Goal: Information Seeking & Learning: Learn about a topic

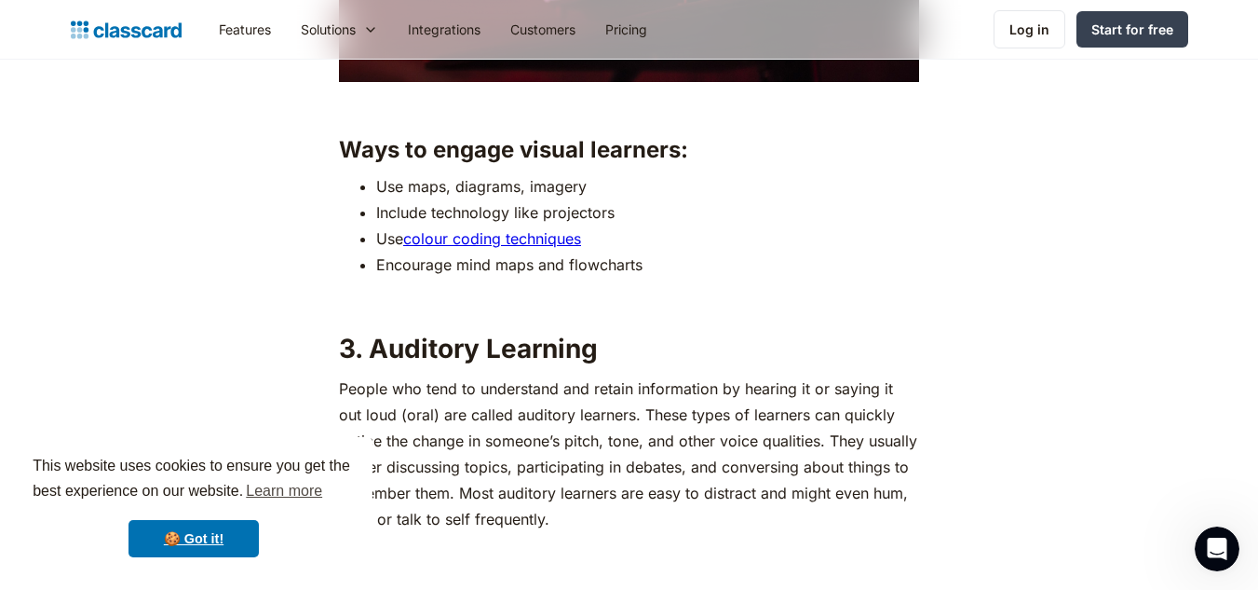
scroll to position [2699, 0]
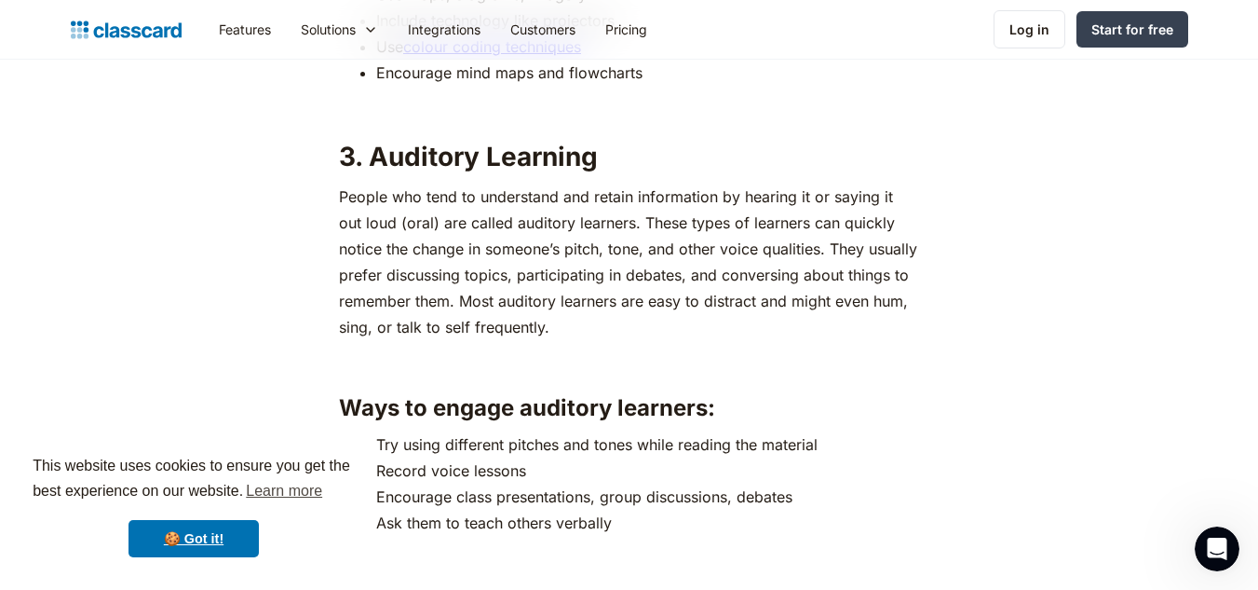
scroll to position [3136, 0]
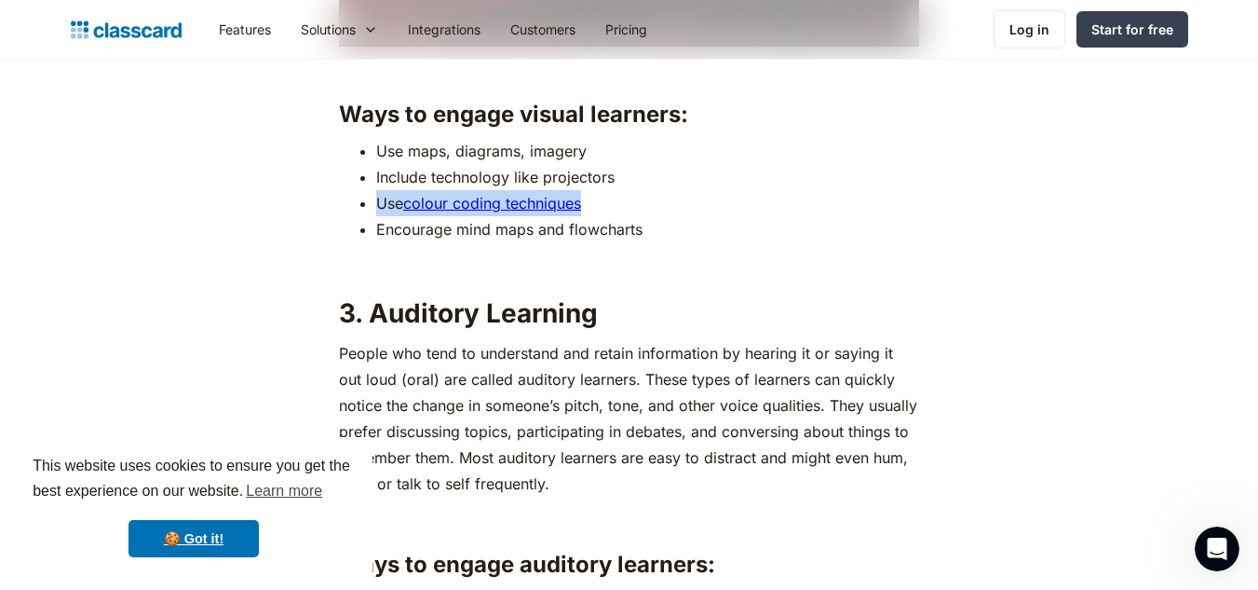
drag, startPoint x: 1257, startPoint y: 210, endPoint x: 1271, endPoint y: 169, distance: 43.3
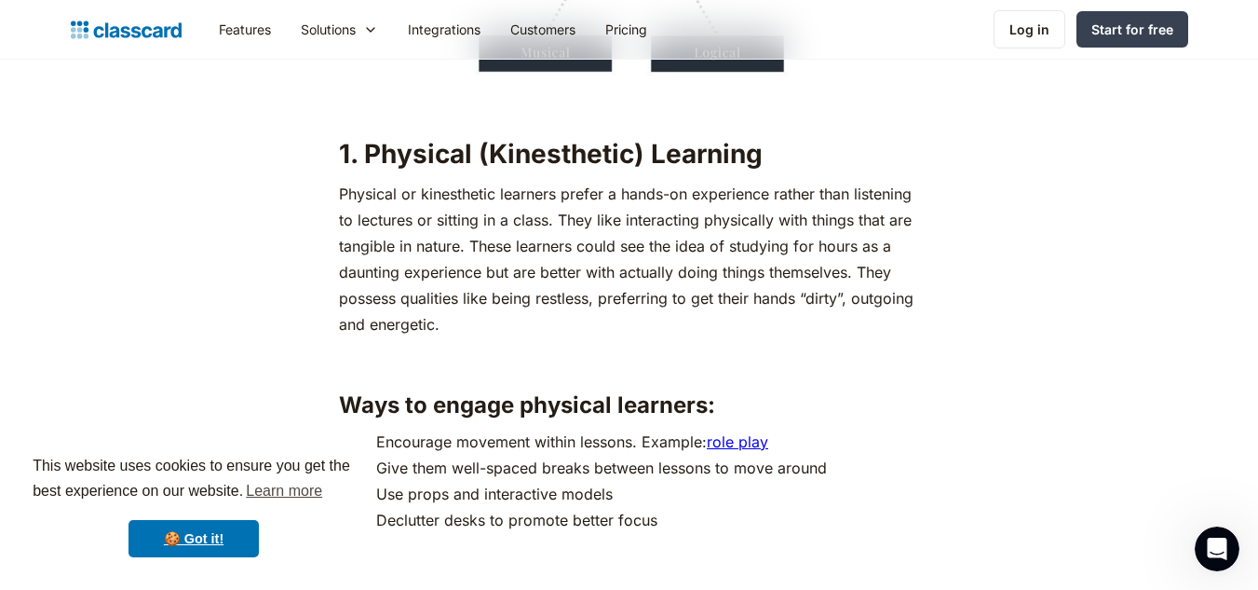
scroll to position [1983, 0]
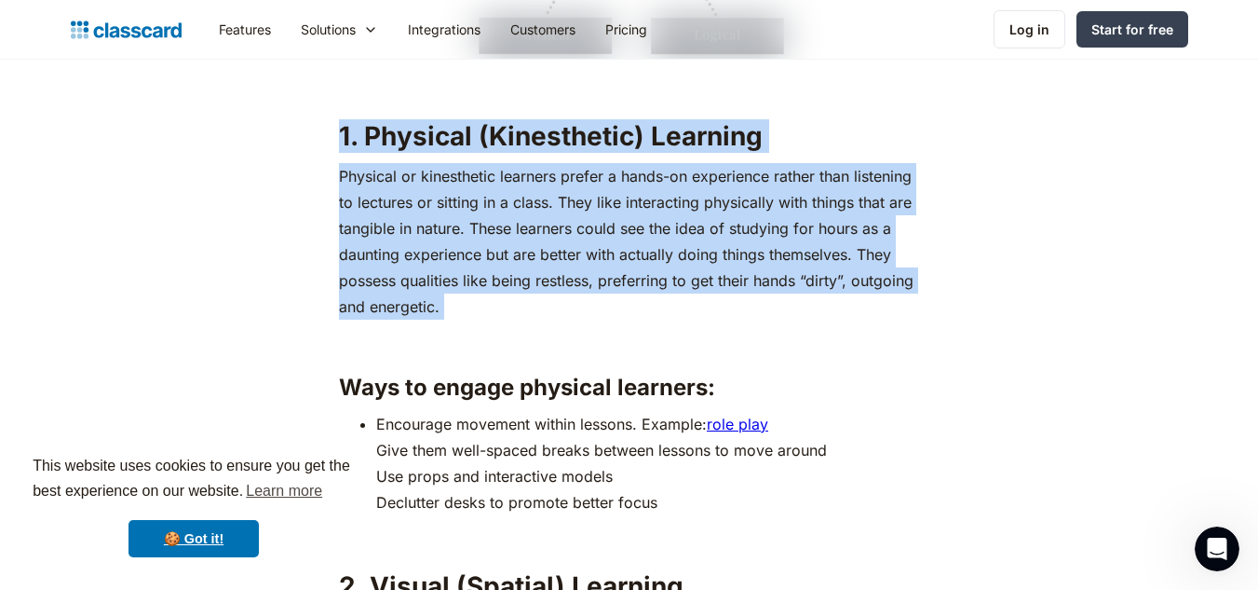
drag, startPoint x: 334, startPoint y: 133, endPoint x: 600, endPoint y: 333, distance: 332.0
click at [808, 140] on h2 "1. Physical (Kinesthetic) Learning" at bounding box center [629, 136] width 580 height 34
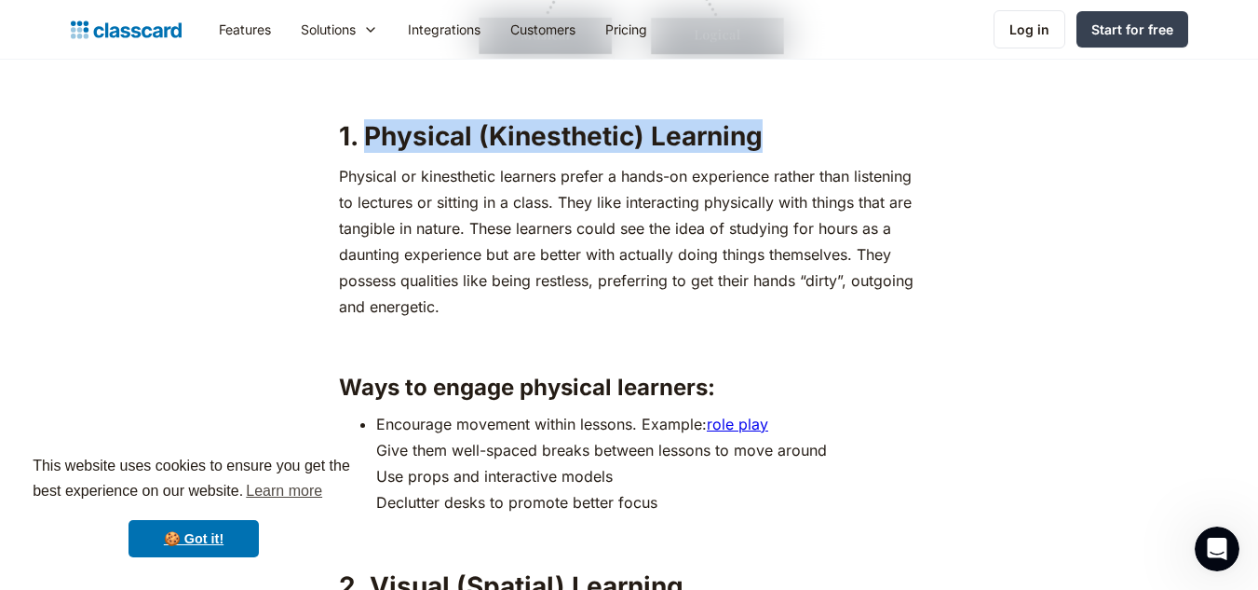
drag, startPoint x: 767, startPoint y: 140, endPoint x: 369, endPoint y: 136, distance: 397.7
click at [369, 136] on h2 "1. Physical (Kinesthetic) Learning" at bounding box center [629, 136] width 580 height 34
copy strong "Physical (Kinesthetic) Learning"
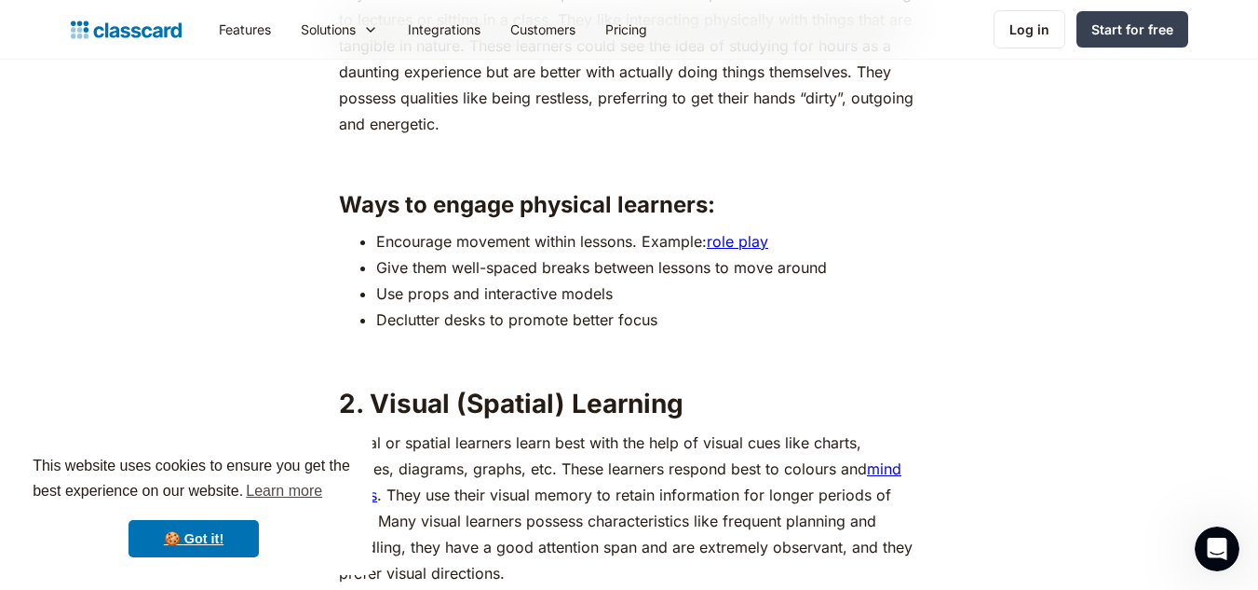
scroll to position [0, 0]
